Goal: Transaction & Acquisition: Purchase product/service

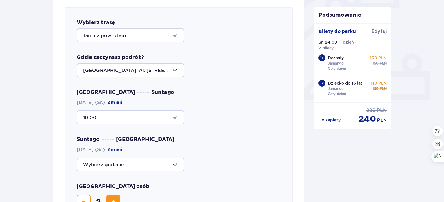
scroll to position [230, 0]
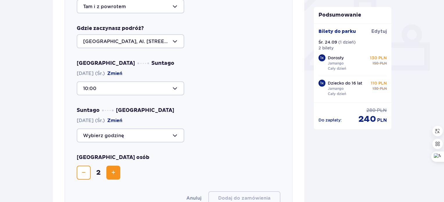
click at [175, 135] on div at bounding box center [131, 135] width 108 height 14
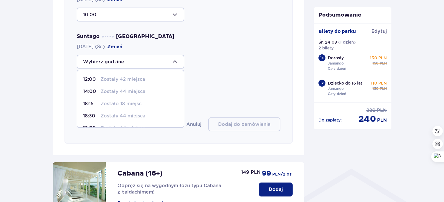
scroll to position [317, 0]
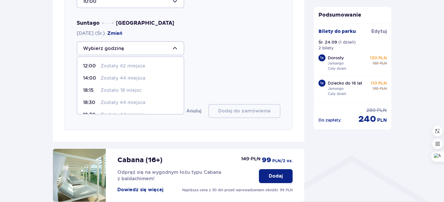
click at [119, 103] on p "Zostały 44 miejsca" at bounding box center [123, 102] width 45 height 6
type input "18:30"
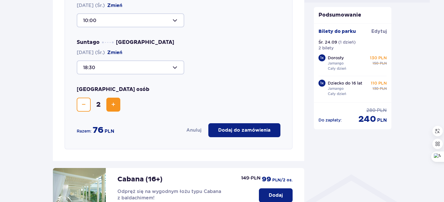
scroll to position [288, 0]
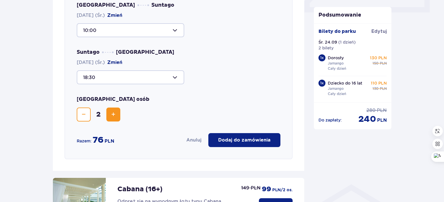
click at [172, 75] on div at bounding box center [131, 77] width 108 height 14
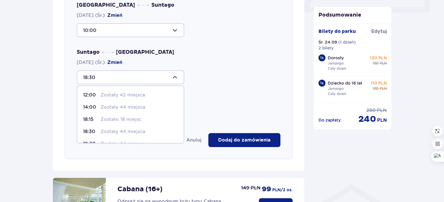
scroll to position [29, 0]
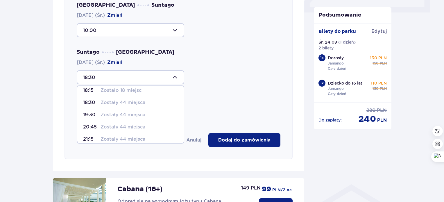
click at [232, 81] on div "18:30 12:00 Zostały 42 miejsca 14:00 Zostały 44 miejsca 18:15 Zostało 18 miejsc…" at bounding box center [179, 77] width 204 height 14
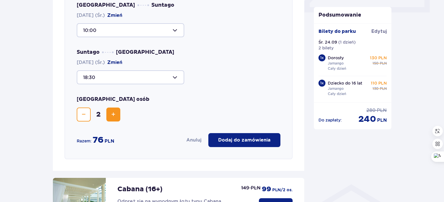
scroll to position [259, 0]
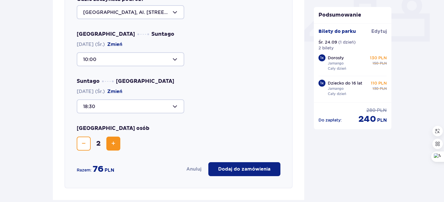
click at [243, 171] on p "Dodaj do zamówienia" at bounding box center [244, 169] width 52 height 6
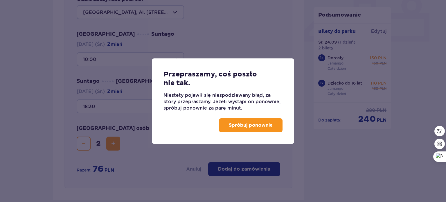
click at [262, 126] on p "Spróbuj ponownie" at bounding box center [251, 125] width 44 height 6
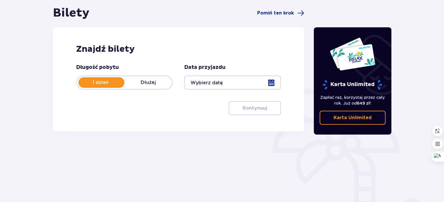
scroll to position [58, 0]
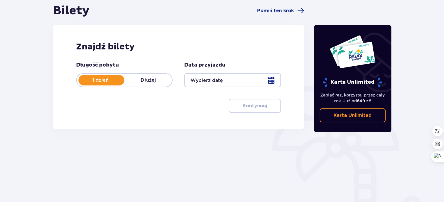
click at [270, 79] on div at bounding box center [232, 80] width 96 height 14
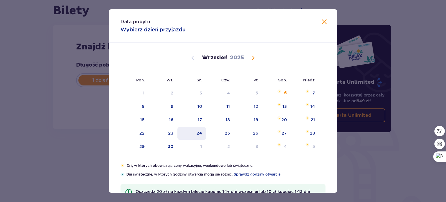
click at [195, 130] on div "24" at bounding box center [192, 133] width 29 height 13
type input "24.09.25"
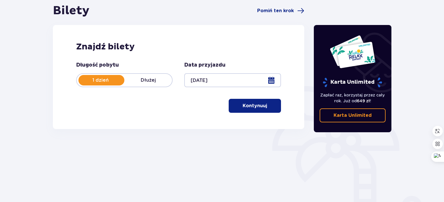
click at [251, 101] on button "Kontynuuj" at bounding box center [255, 106] width 52 height 14
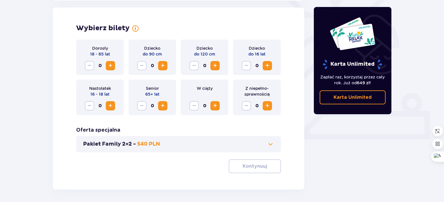
scroll to position [162, 0]
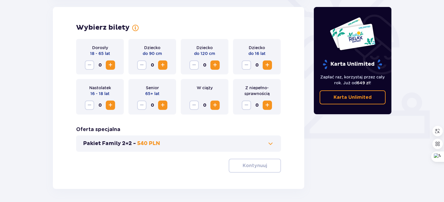
click at [111, 66] on span "Increase" at bounding box center [110, 65] width 7 height 7
click at [266, 65] on span "Increase" at bounding box center [267, 65] width 7 height 7
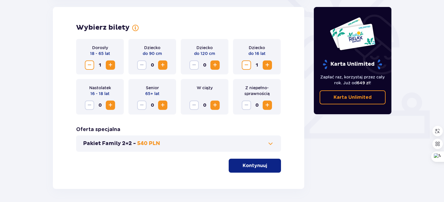
click at [250, 167] on p "Kontynuuj" at bounding box center [255, 165] width 24 height 6
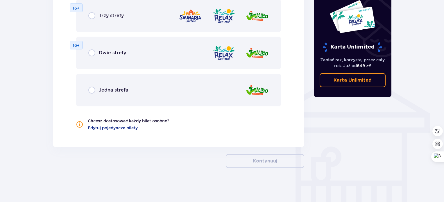
scroll to position [406, 0]
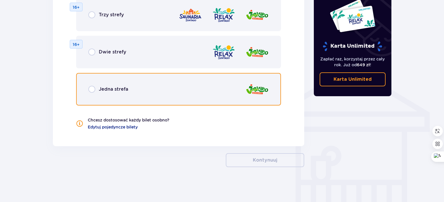
click at [92, 89] on input "radio" at bounding box center [91, 89] width 7 height 7
radio input "true"
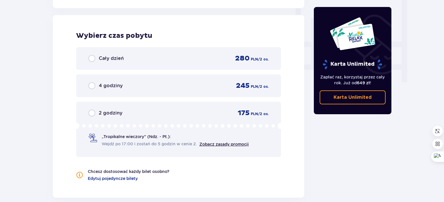
scroll to position [546, 0]
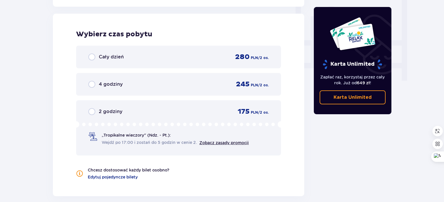
click at [121, 56] on p "Cały dzień" at bounding box center [111, 57] width 25 height 6
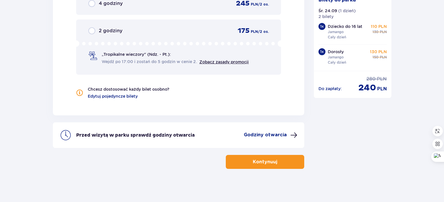
scroll to position [628, 0]
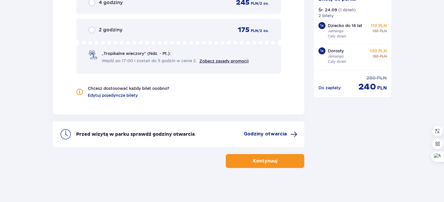
click at [257, 158] on p "Kontynuuj" at bounding box center [265, 161] width 24 height 6
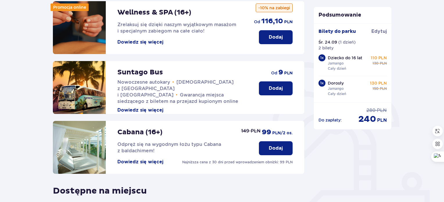
scroll to position [87, 0]
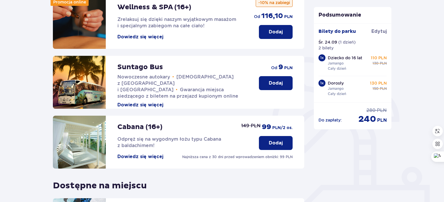
click at [277, 81] on p "Dodaj" at bounding box center [276, 83] width 14 height 6
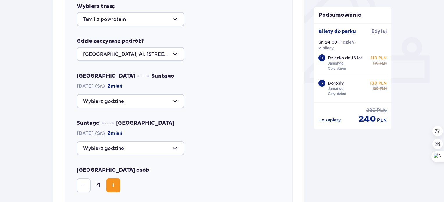
scroll to position [230, 0]
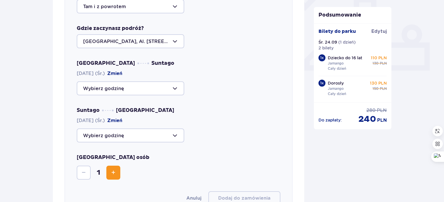
click at [142, 90] on div at bounding box center [131, 88] width 108 height 14
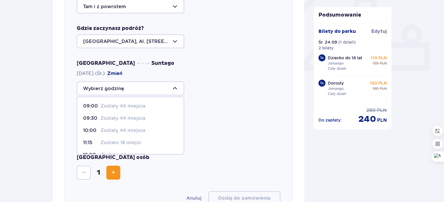
click at [141, 129] on p "Zostały 44 miejsca" at bounding box center [123, 130] width 45 height 6
type input "10:00"
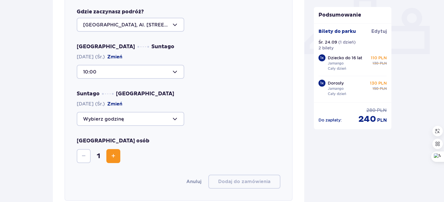
scroll to position [259, 0]
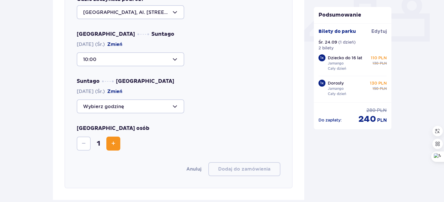
click at [157, 113] on div "Wybierz trasę Tam i z powrotem Gdzie zaczynasz podróż? Warszawa, Al. Jerozolims…" at bounding box center [179, 68] width 228 height 239
click at [166, 105] on div at bounding box center [131, 106] width 108 height 14
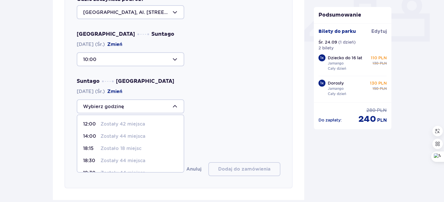
click at [149, 158] on div "18:30 Zostały 44 miejsca" at bounding box center [130, 160] width 95 height 6
type input "18:30"
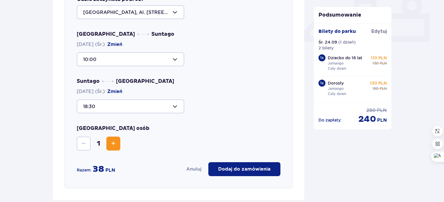
click at [107, 141] on button "Increase" at bounding box center [113, 144] width 14 height 14
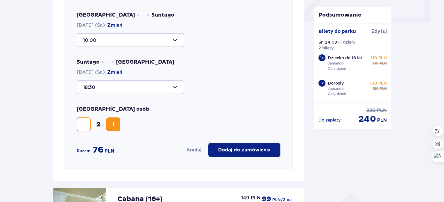
scroll to position [288, 0]
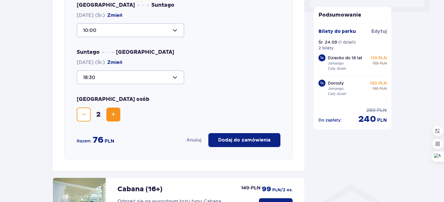
click at [254, 141] on p "Dodaj do zamówienia" at bounding box center [244, 140] width 52 height 6
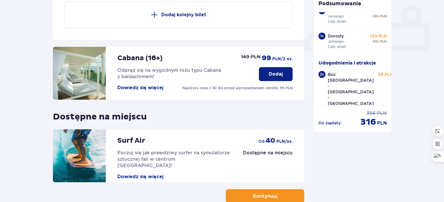
scroll to position [284, 0]
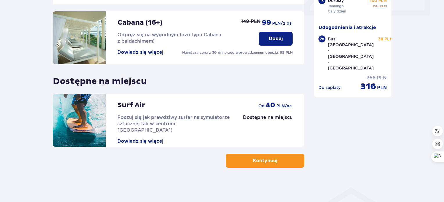
click at [267, 163] on p "Kontynuuj" at bounding box center [265, 160] width 24 height 6
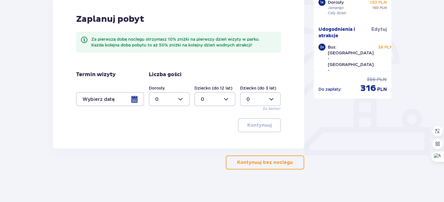
scroll to position [145, 0]
click at [272, 164] on p "Kontynuuj bez noclegu" at bounding box center [265, 162] width 56 height 6
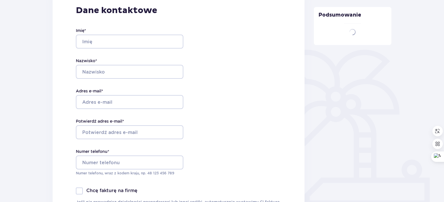
type input "Galina"
type input "Dedkova"
type input "litavra29@gmail.com"
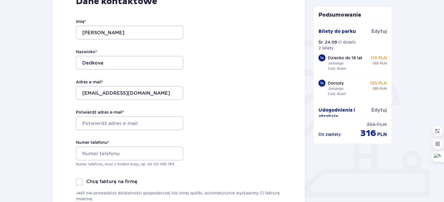
scroll to position [116, 0]
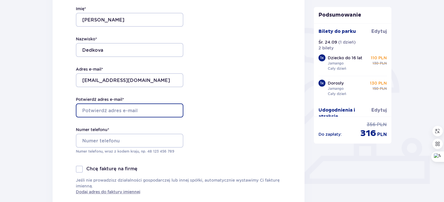
click at [141, 116] on input "Potwierdź adres e-mail *" at bounding box center [130, 110] width 108 height 14
type input "litavra29@gmail.com"
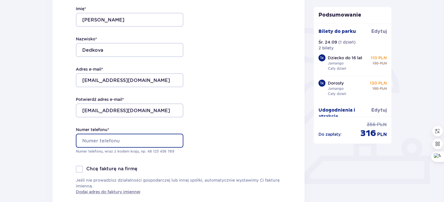
click at [128, 140] on input "Numer telefonu *" at bounding box center [130, 141] width 108 height 14
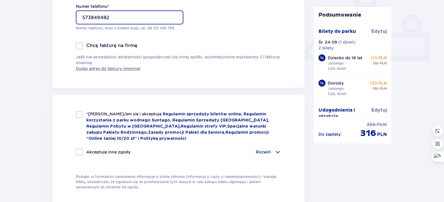
scroll to position [261, 0]
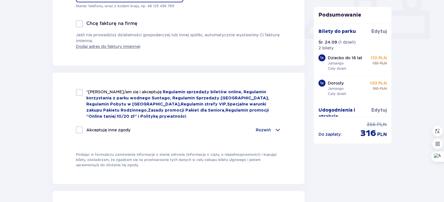
type input "573849482"
click at [79, 95] on div at bounding box center [79, 92] width 7 height 7
checkbox input "true"
click at [262, 129] on p "Rozwiń" at bounding box center [263, 130] width 15 height 6
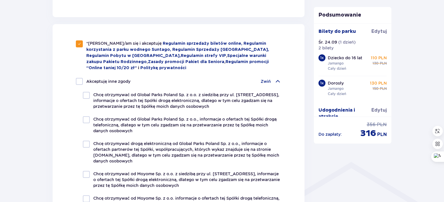
scroll to position [320, 0]
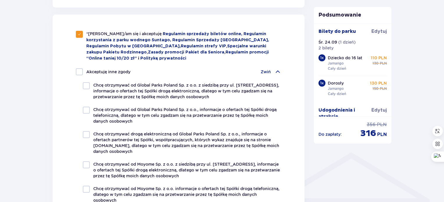
click at [79, 71] on div at bounding box center [79, 71] width 7 height 7
checkbox input "true"
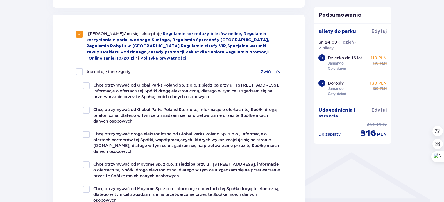
checkbox input "true"
click at [79, 71] on span at bounding box center [79, 71] width 3 height 3
checkbox input "false"
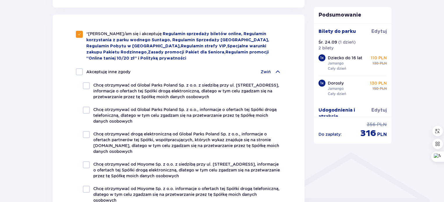
checkbox input "false"
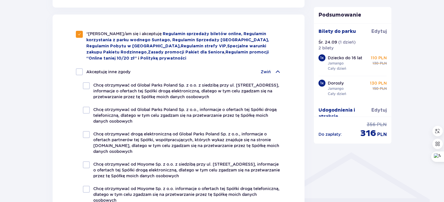
checkbox input "false"
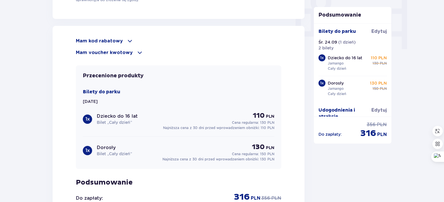
scroll to position [581, 0]
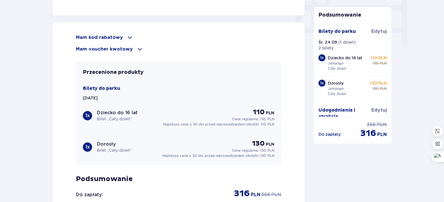
click at [126, 49] on p "Mam voucher kwotowy" at bounding box center [104, 49] width 57 height 6
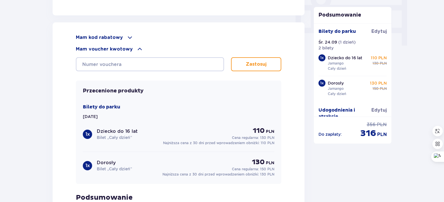
click at [117, 37] on p "Mam kod rabatowy" at bounding box center [99, 37] width 47 height 6
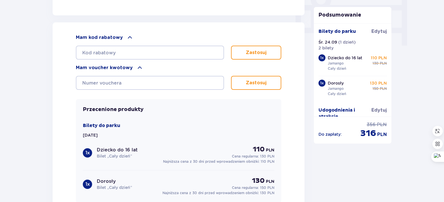
click at [115, 67] on p "Mam voucher kwotowy" at bounding box center [104, 68] width 57 height 6
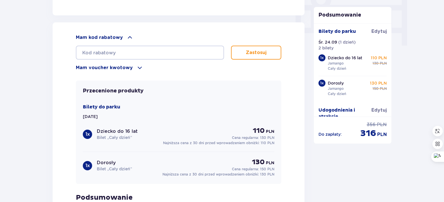
click at [115, 67] on p "Mam voucher kwotowy" at bounding box center [104, 68] width 57 height 6
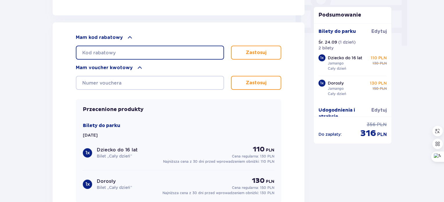
click at [106, 51] on input "text" at bounding box center [150, 53] width 148 height 14
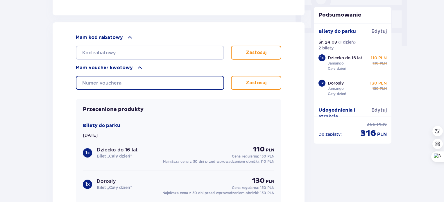
click at [101, 84] on input "text" at bounding box center [150, 83] width 148 height 14
paste input "0640002068376379"
type input "0640002068376379"
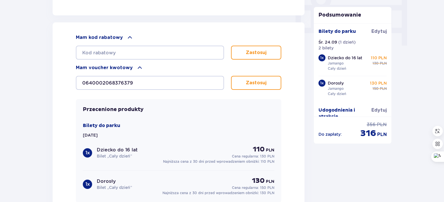
click at [261, 80] on p "Zastosuj" at bounding box center [256, 83] width 21 height 6
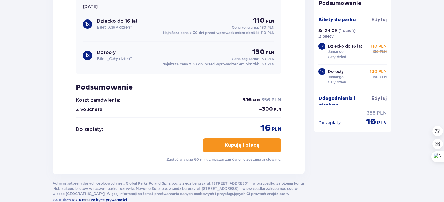
scroll to position [697, 0]
click at [238, 146] on p "Kupuję i płacę" at bounding box center [242, 145] width 34 height 6
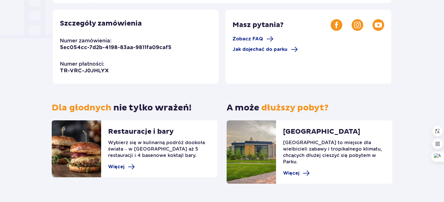
scroll to position [174, 0]
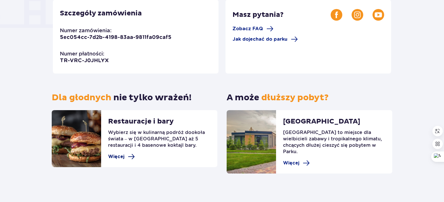
click at [114, 157] on span "Więcej" at bounding box center [116, 156] width 16 height 6
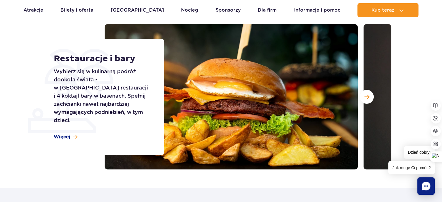
scroll to position [58, 0]
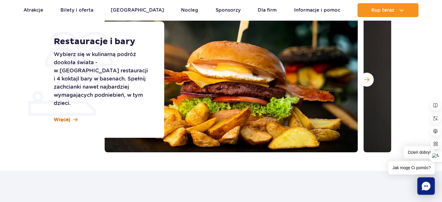
click at [63, 117] on span "Więcej" at bounding box center [62, 120] width 17 height 6
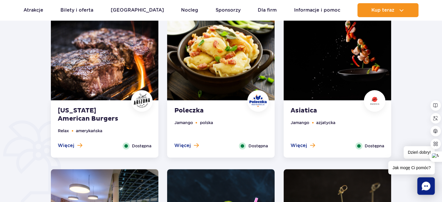
scroll to position [345, 0]
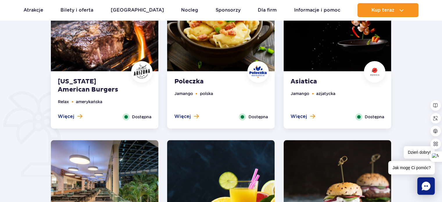
click at [188, 79] on strong "Poleczka" at bounding box center [209, 82] width 70 height 8
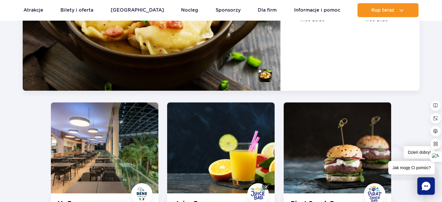
scroll to position [626, 0]
